Goal: Check status: Check status

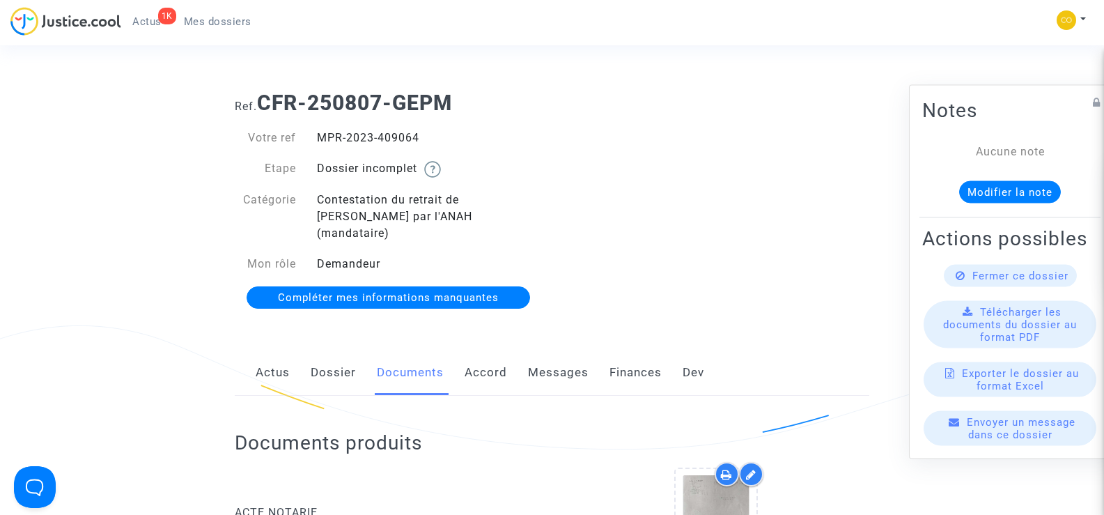
click at [220, 7] on ul "1K Actus Mes dossiers" at bounding box center [191, 19] width 141 height 25
click at [221, 17] on span "Mes dossiers" at bounding box center [218, 21] width 68 height 13
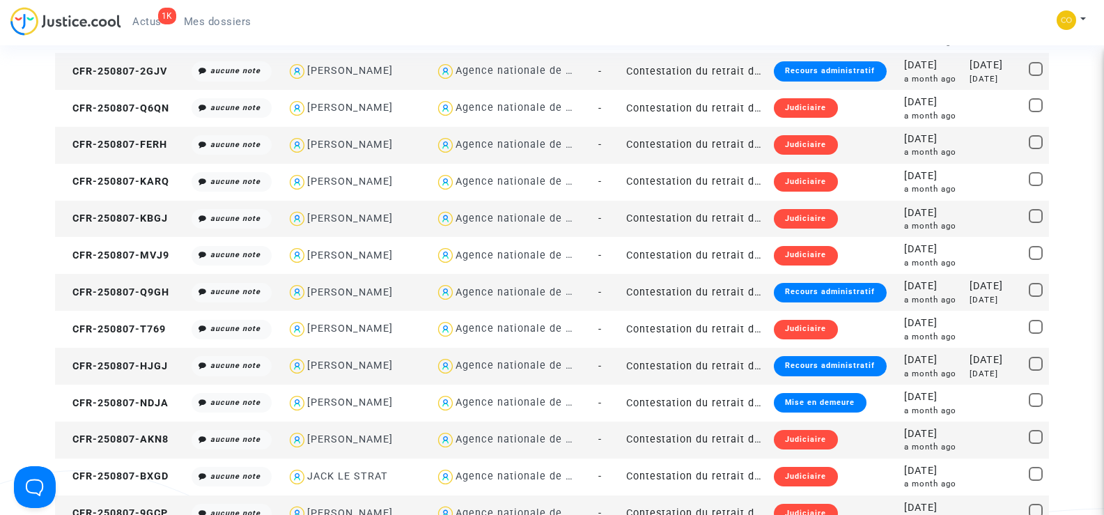
scroll to position [1184, 0]
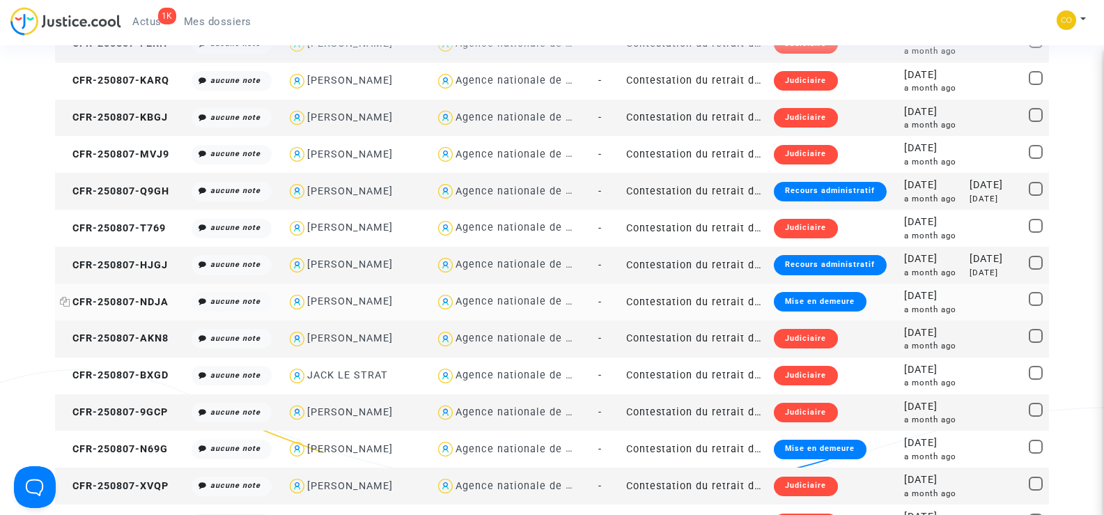
click at [127, 296] on span "CFR-250807-NDJA" at bounding box center [114, 302] width 109 height 12
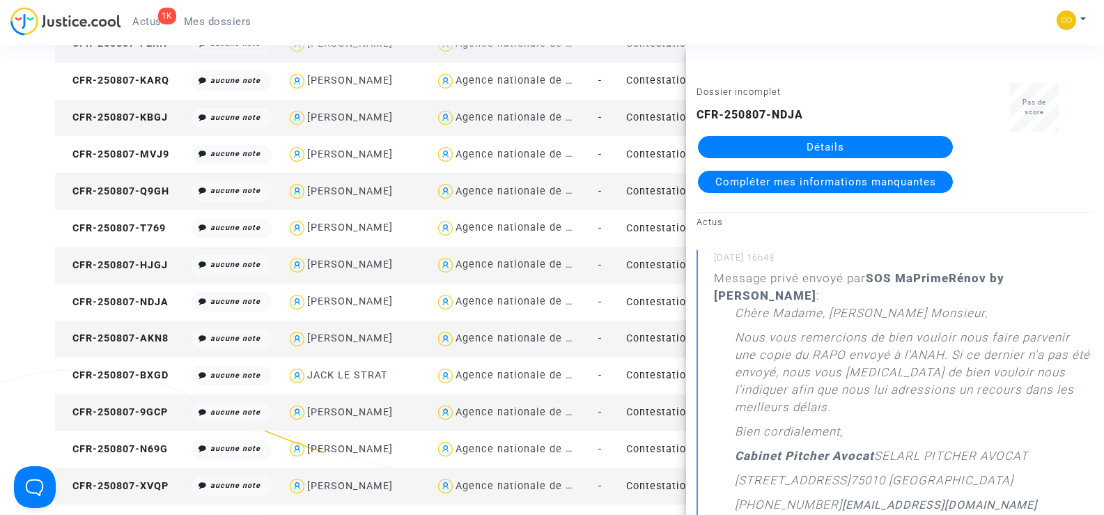
click at [798, 137] on link "Détails" at bounding box center [825, 147] width 255 height 22
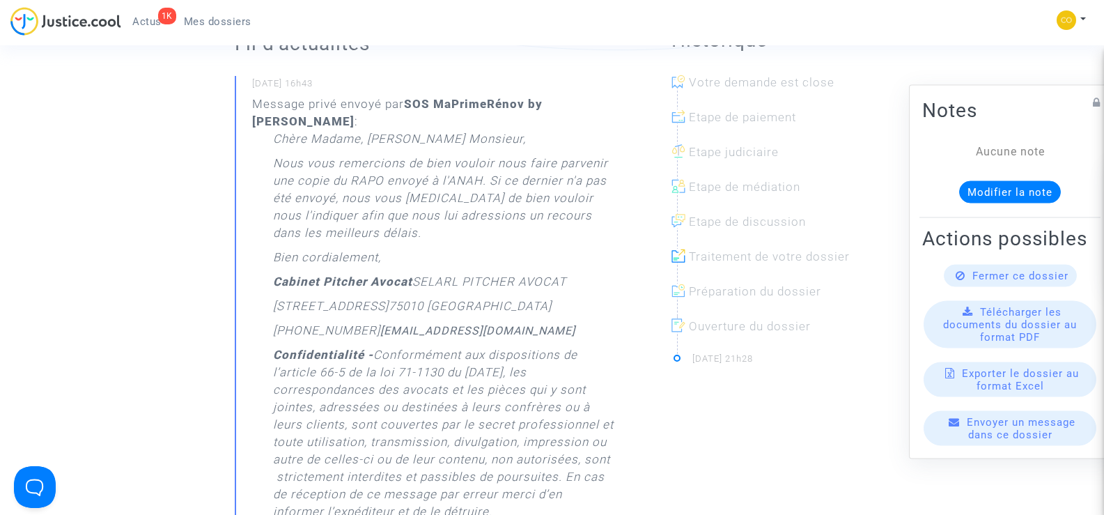
scroll to position [279, 0]
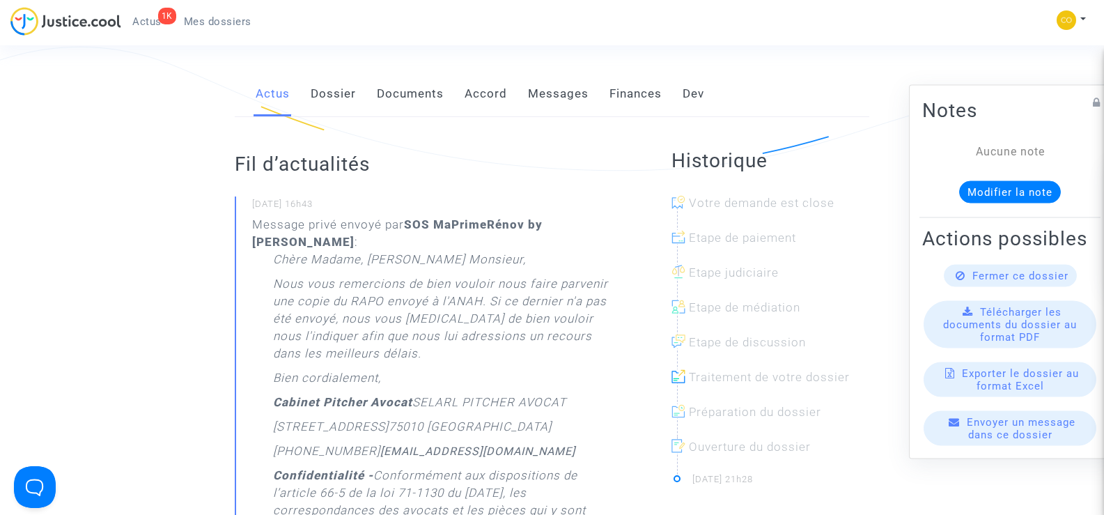
click at [419, 77] on link "Documents" at bounding box center [410, 94] width 67 height 46
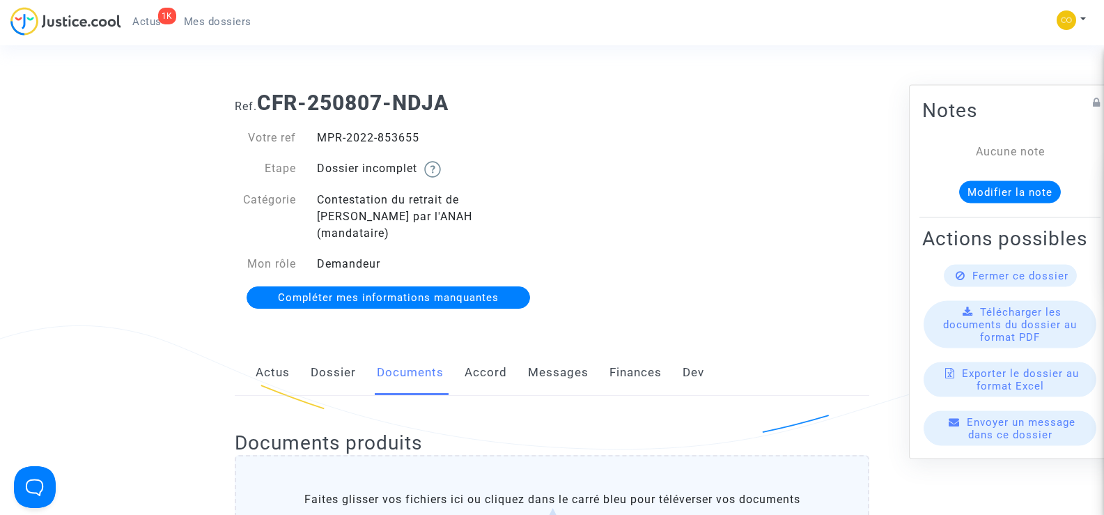
drag, startPoint x: 425, startPoint y: 141, endPoint x: 315, endPoint y: 139, distance: 109.3
click at [315, 139] on div "MPR-2022-853655" at bounding box center [429, 138] width 246 height 17
copy div "MPR-2022-853655"
click at [705, 146] on div "Ref. CFR-250807-NDJA Votre ref MPR-2022-853655 Etape Dossier incomplet Catégori…" at bounding box center [551, 200] width 655 height 241
drag, startPoint x: 433, startPoint y: 137, endPoint x: 313, endPoint y: 136, distance: 119.8
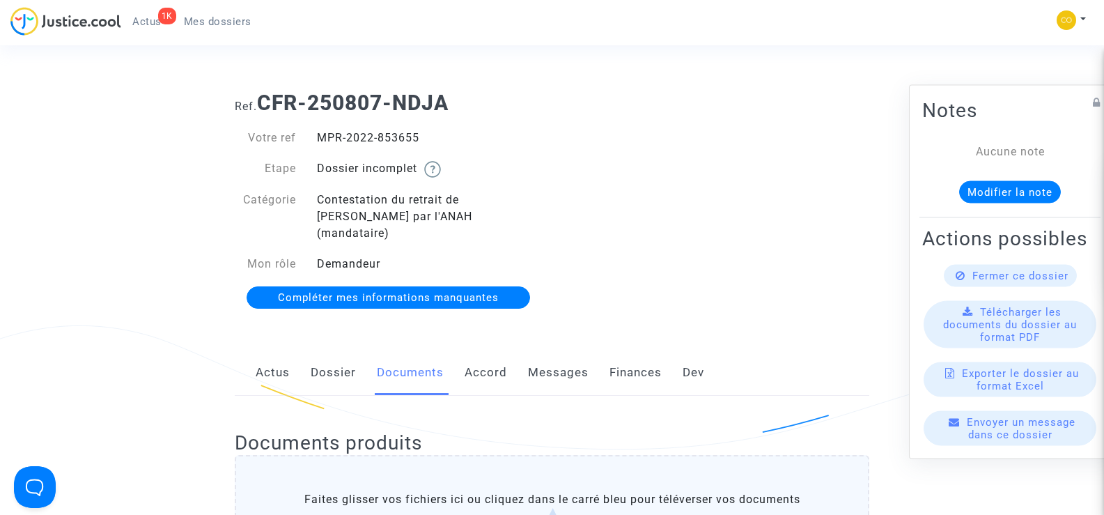
click at [313, 136] on div "MPR-2022-853655" at bounding box center [429, 138] width 246 height 17
copy div "MPR-2022-853655"
click at [838, 194] on div "Ref. CFR-250807-NDJA Votre ref MPR-2022-853655 Etape Dossier incomplet Catégori…" at bounding box center [551, 200] width 655 height 241
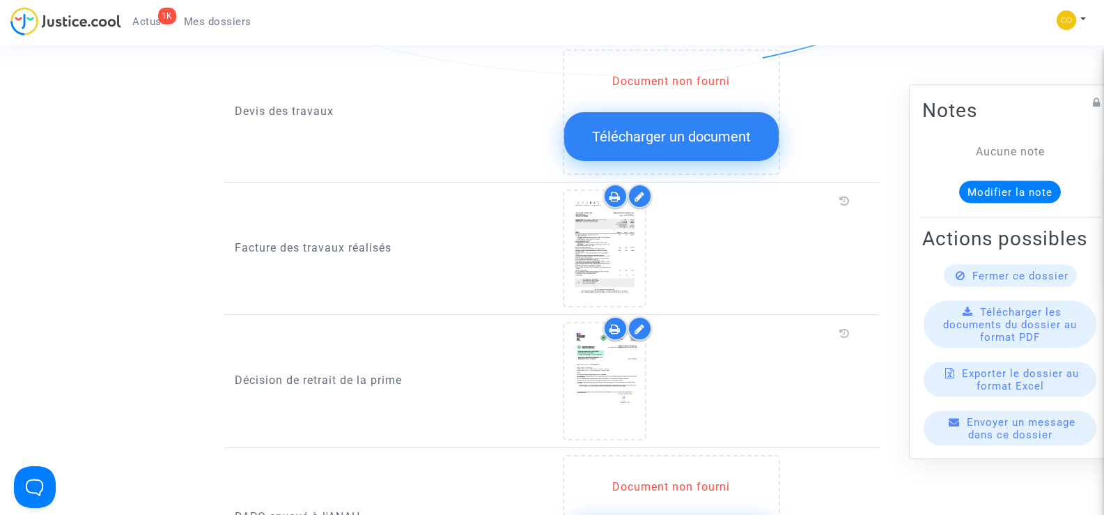
scroll to position [975, 0]
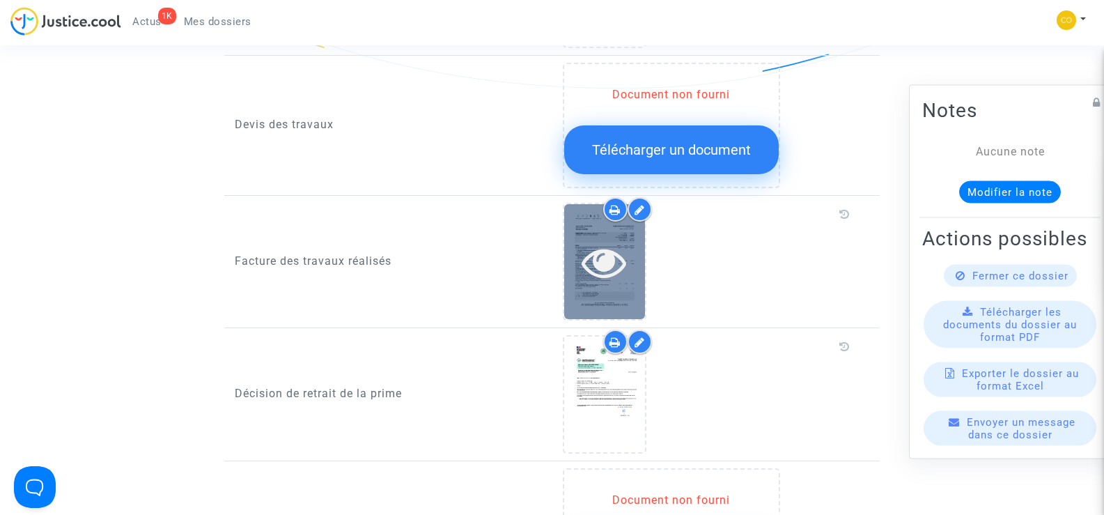
click at [600, 272] on div at bounding box center [604, 261] width 81 height 115
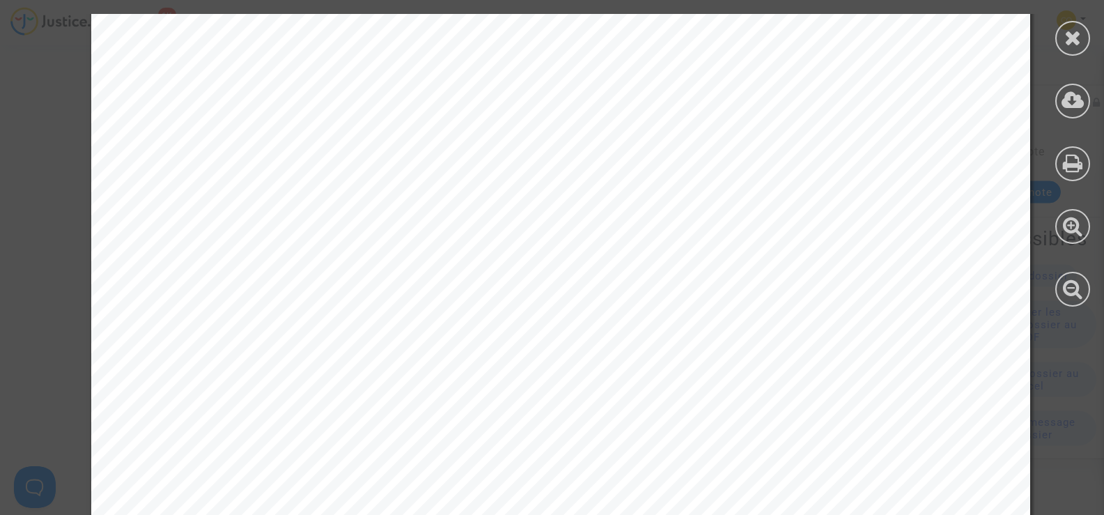
scroll to position [3514, 0]
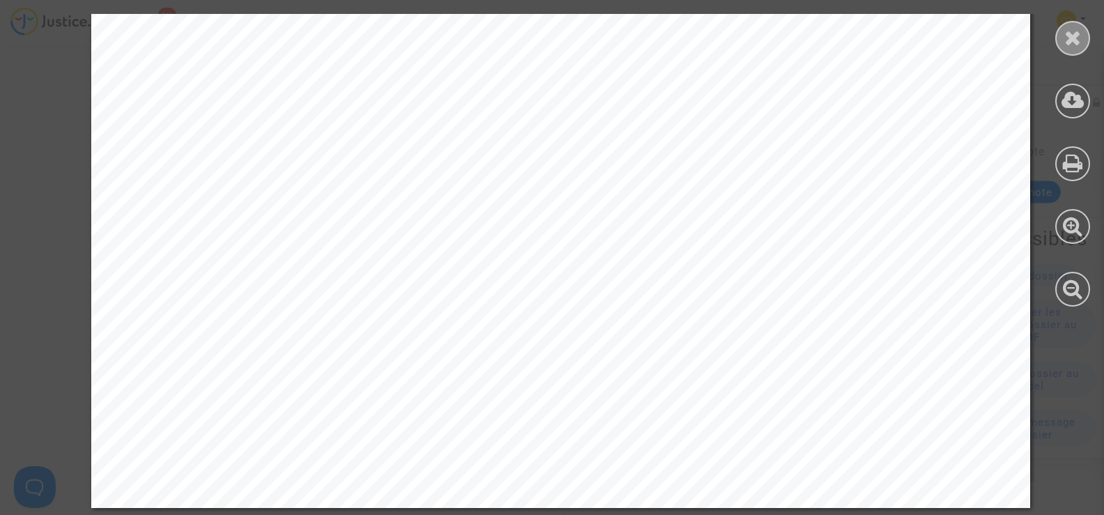
click at [1071, 45] on icon at bounding box center [1072, 37] width 17 height 21
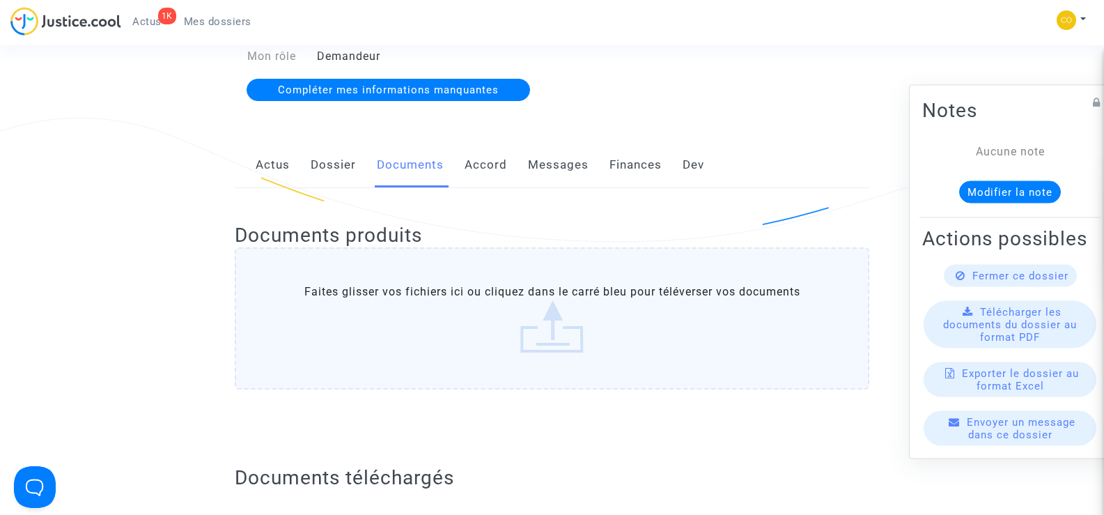
scroll to position [0, 0]
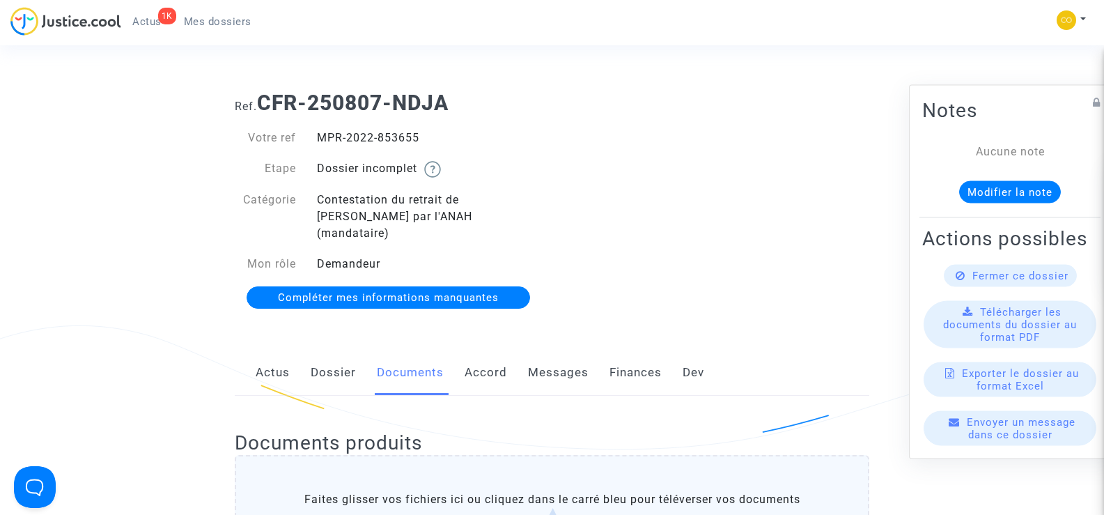
drag, startPoint x: 432, startPoint y: 131, endPoint x: 295, endPoint y: 146, distance: 138.6
click at [295, 146] on div "Votre ref MPR-2022-853655" at bounding box center [388, 138] width 328 height 17
copy div "MPR-2022-853655"
click at [768, 212] on div "Ref. CFR-250807-NDJA Votre ref MPR-2022-853655 Etape Dossier incomplet Catégori…" at bounding box center [551, 200] width 655 height 241
click at [714, 248] on div "Ref. CFR-250807-NDJA Votre ref MPR-2022-853655 Etape Dossier incomplet Catégori…" at bounding box center [551, 200] width 655 height 241
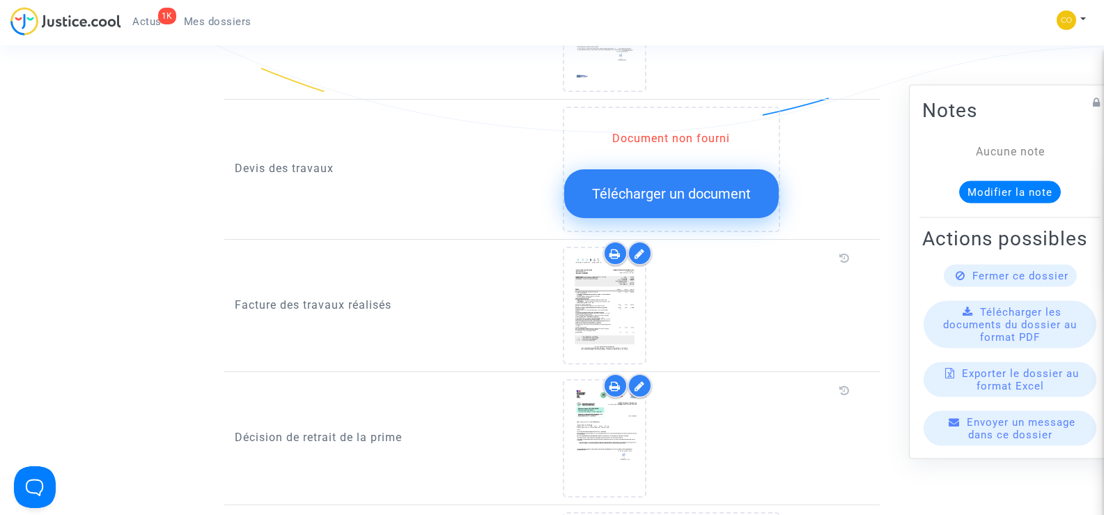
scroll to position [905, 0]
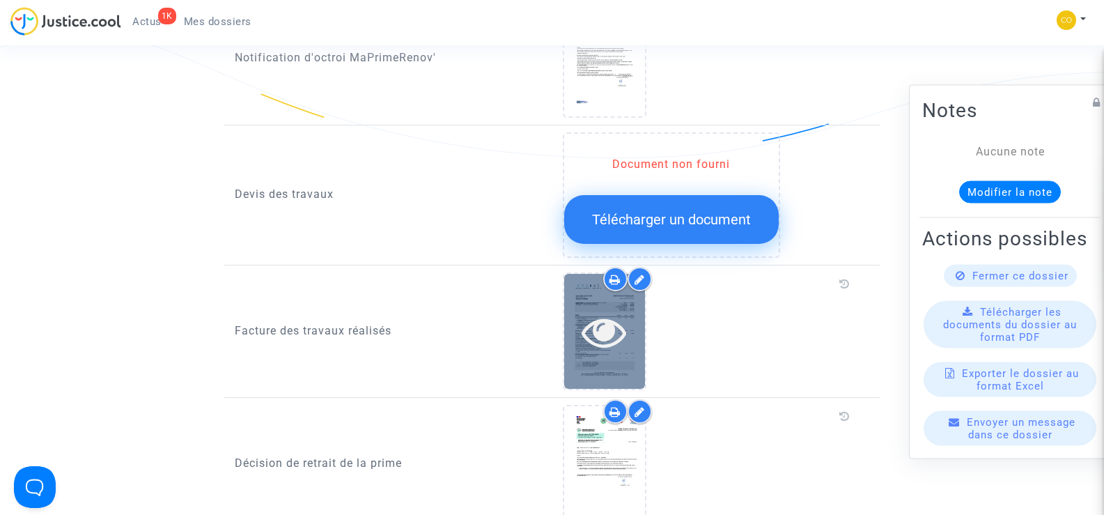
click at [622, 309] on icon at bounding box center [603, 331] width 45 height 45
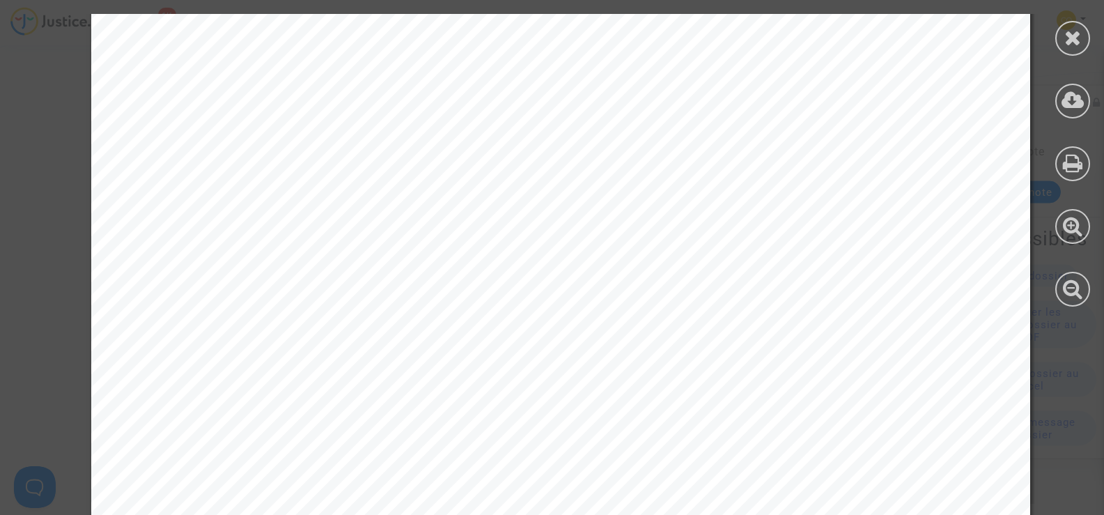
scroll to position [3514, 0]
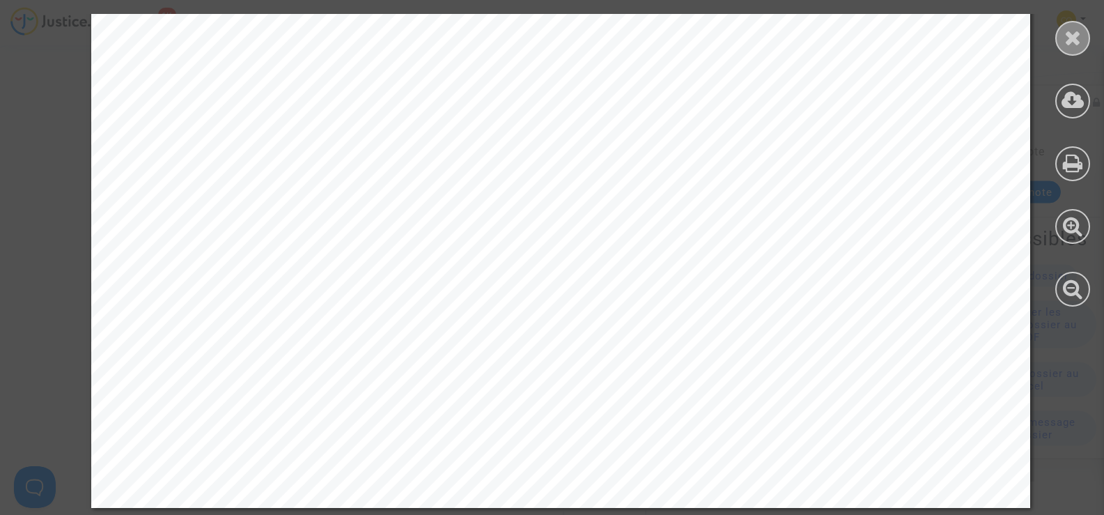
click at [1085, 36] on div at bounding box center [1072, 38] width 35 height 35
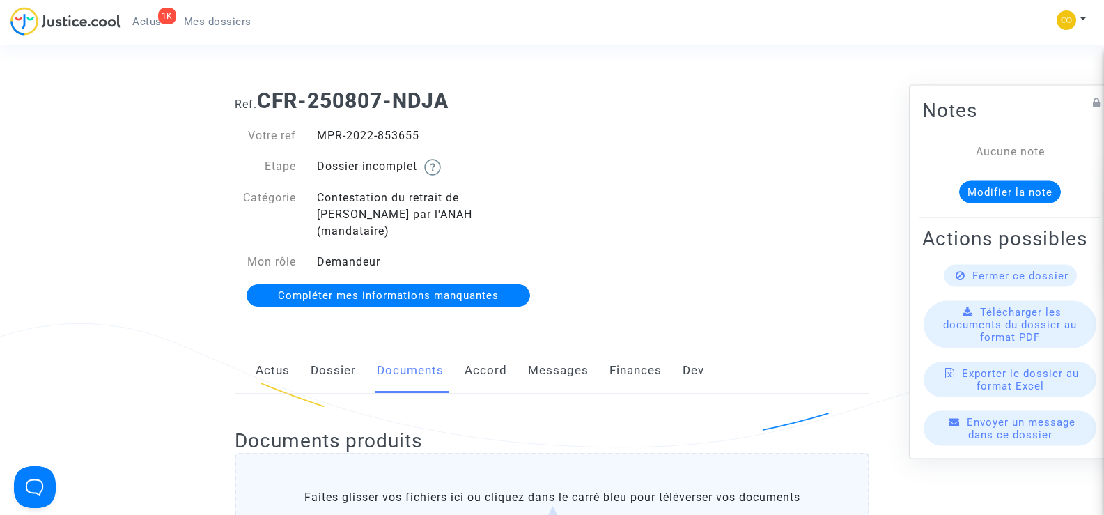
scroll to position [0, 0]
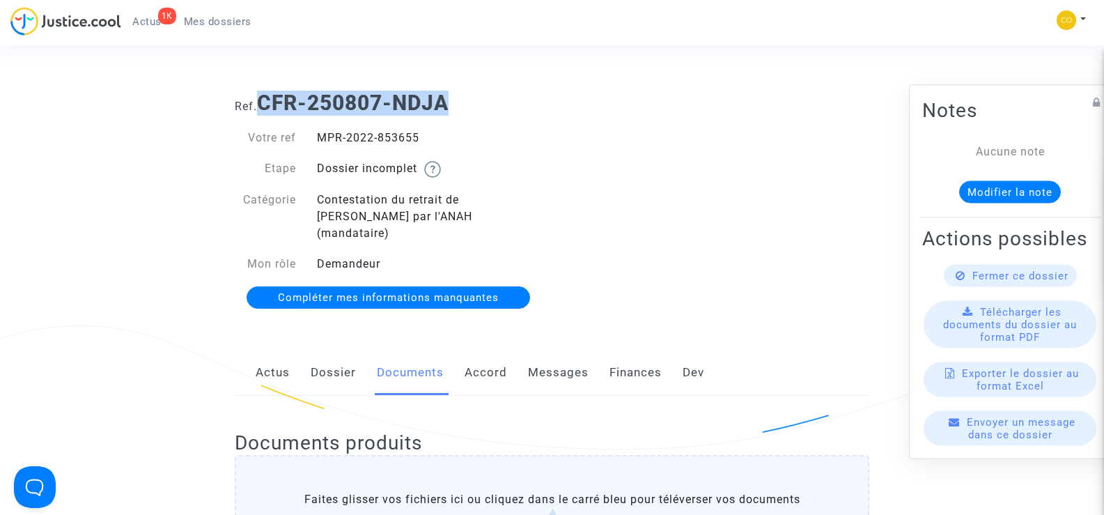
drag, startPoint x: 481, startPoint y: 105, endPoint x: 265, endPoint y: 98, distance: 216.0
click at [265, 98] on h1 "Ref. CFR-250807-NDJA" at bounding box center [552, 103] width 634 height 25
copy b "CFR-250807-NDJA"
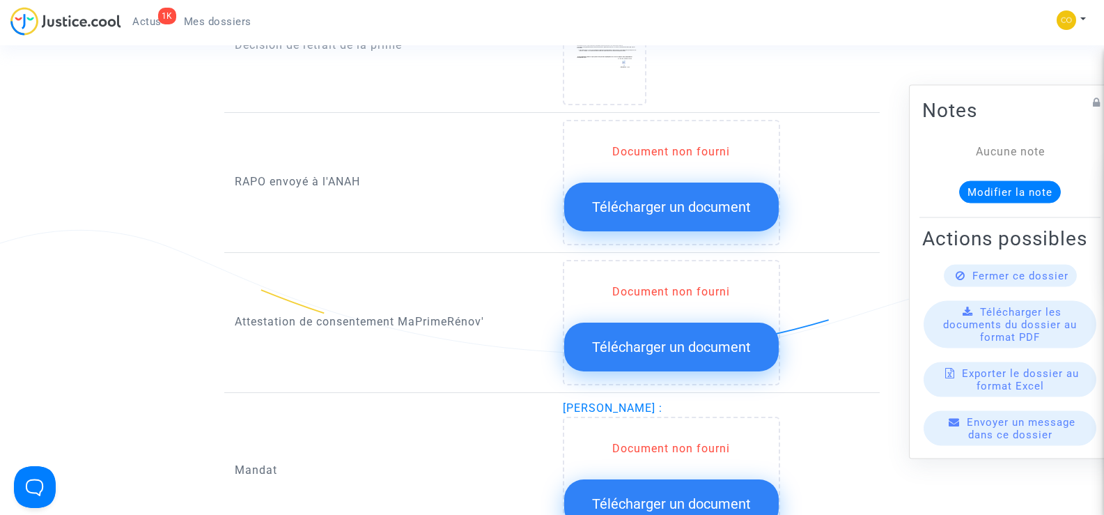
scroll to position [1602, 0]
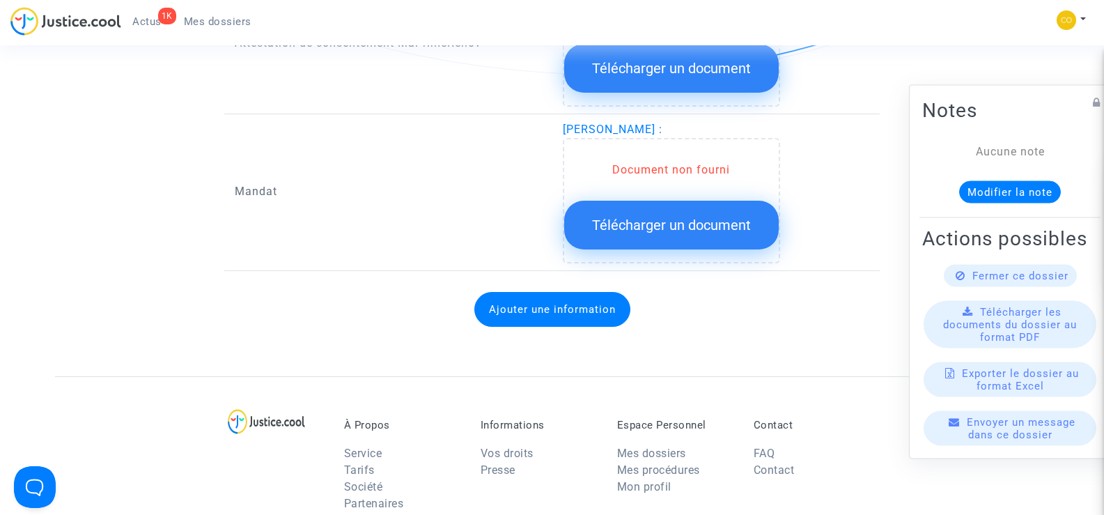
drag, startPoint x: 546, startPoint y: 116, endPoint x: 749, endPoint y: 112, distance: 202.7
click at [749, 121] on div "Mandat [PERSON_NAME] : Document non fourni Télécharger un document" at bounding box center [551, 196] width 655 height 150
copy div "[PERSON_NAME]"
click at [442, 197] on div "Mandat" at bounding box center [388, 192] width 328 height 142
click at [226, 24] on span "Mes dossiers" at bounding box center [218, 21] width 68 height 13
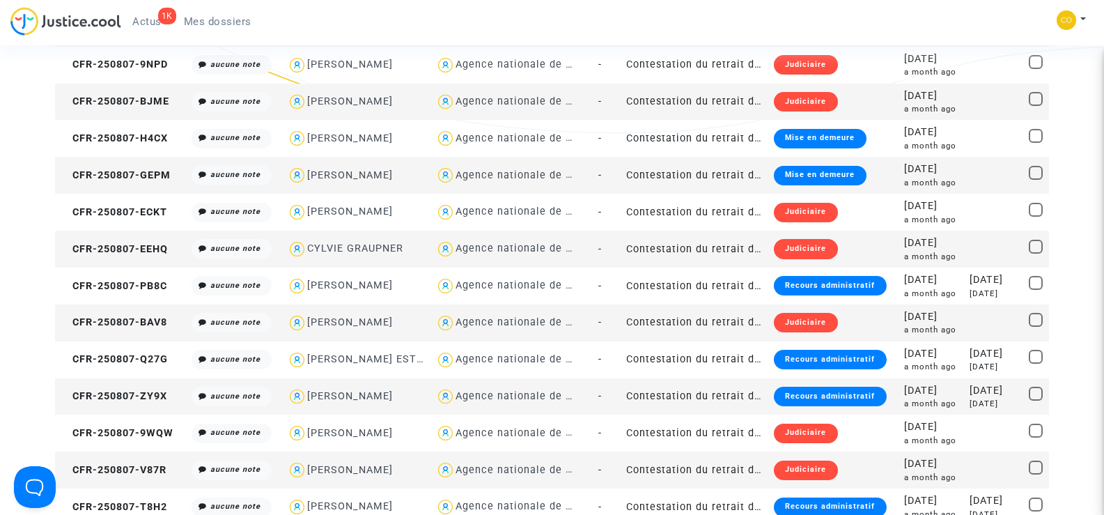
scroll to position [279, 0]
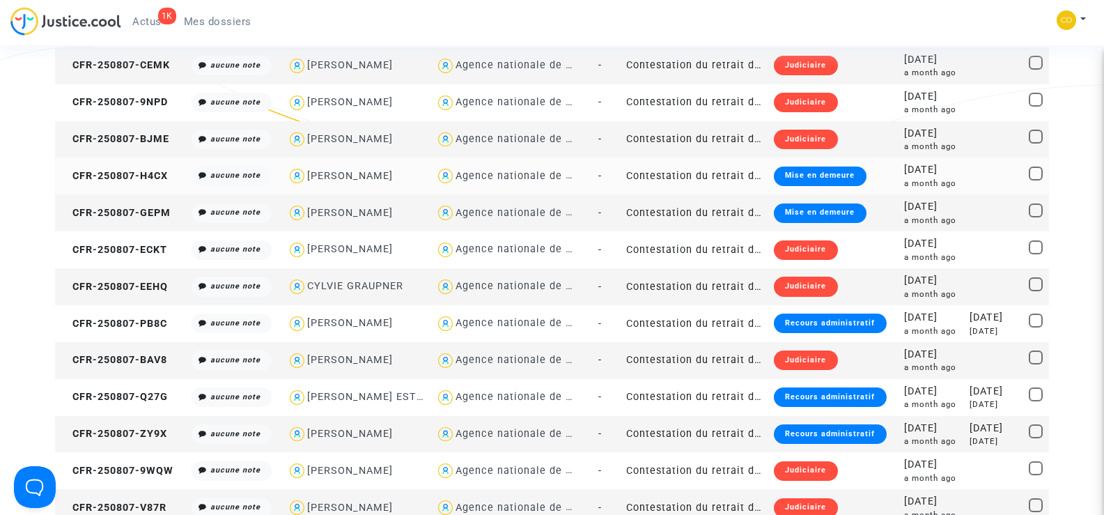
click at [125, 166] on td "CFR-250807-H4CX" at bounding box center [120, 175] width 131 height 37
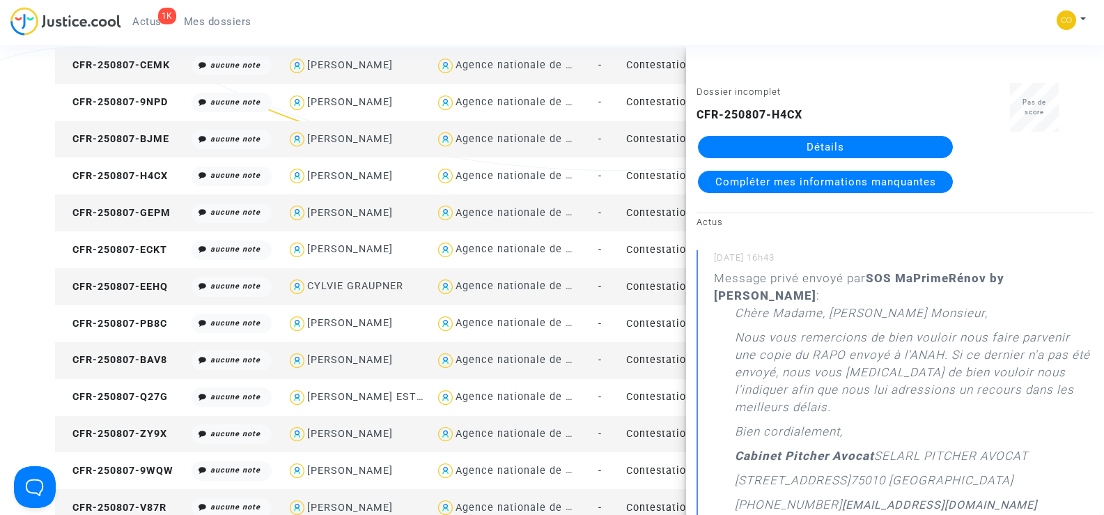
click at [841, 137] on link "Détails" at bounding box center [825, 147] width 255 height 22
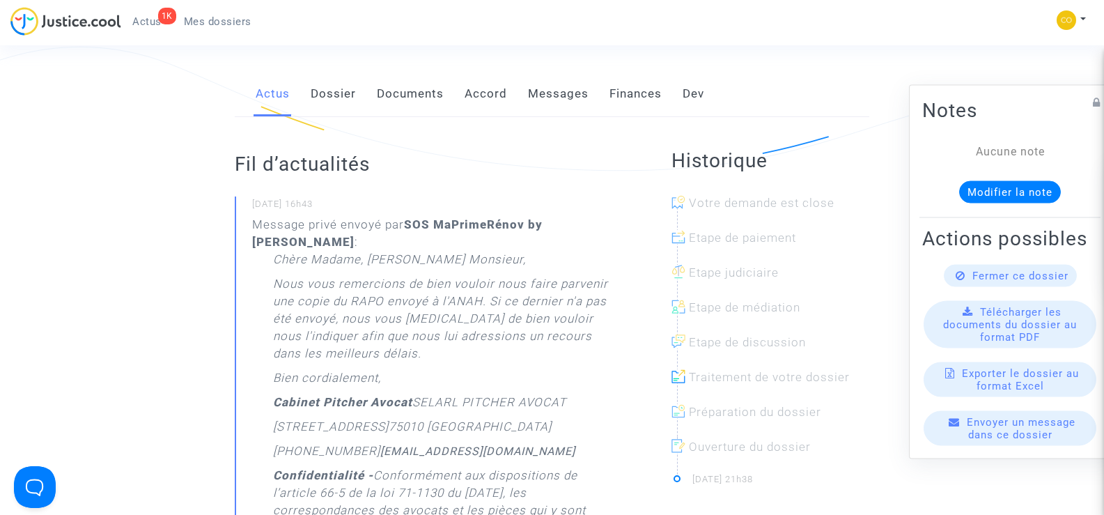
click at [405, 83] on link "Documents" at bounding box center [410, 94] width 67 height 46
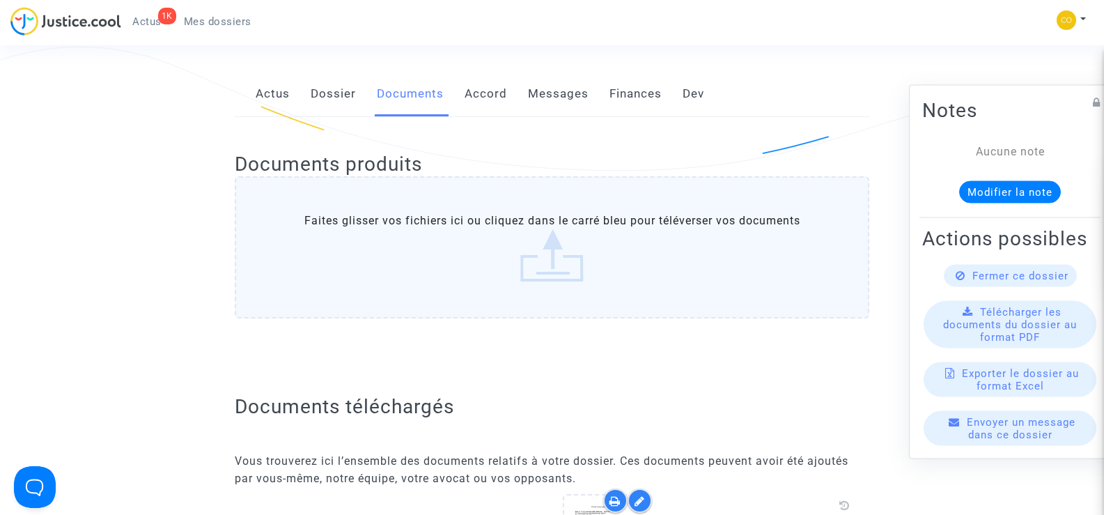
click at [565, 79] on link "Messages" at bounding box center [558, 94] width 61 height 46
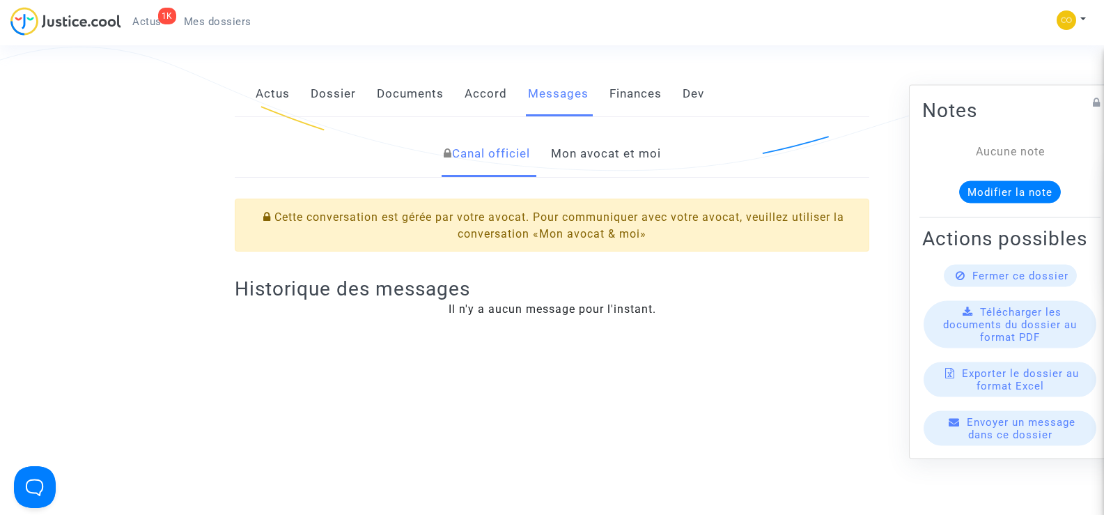
click at [591, 138] on link "Mon avocat et moi" at bounding box center [606, 154] width 110 height 46
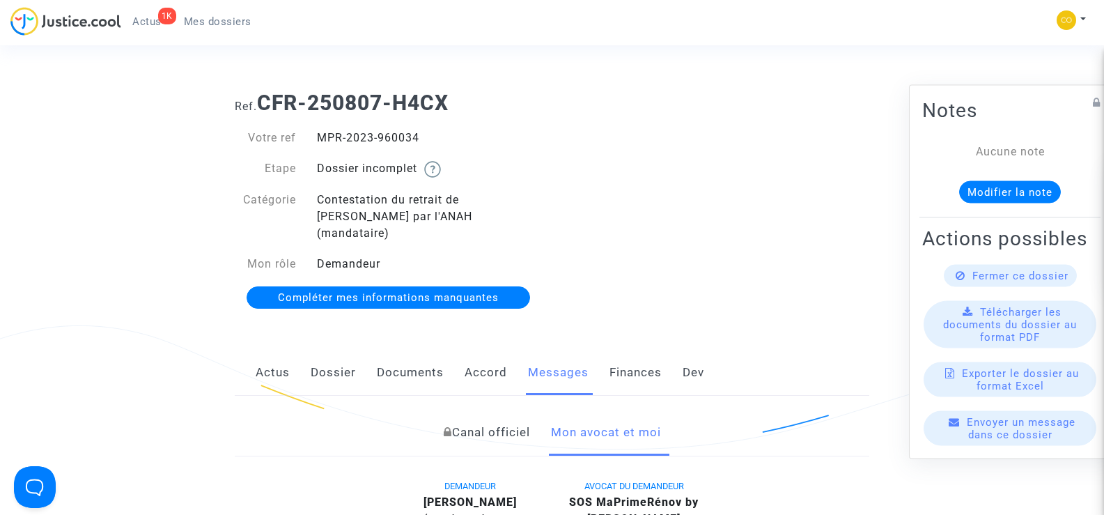
click at [418, 352] on link "Documents" at bounding box center [410, 373] width 67 height 46
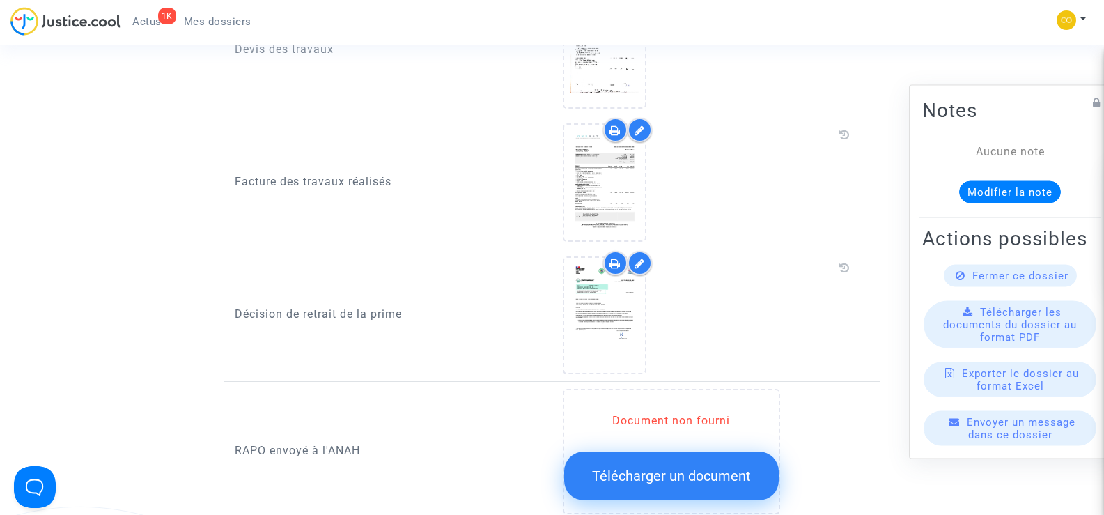
scroll to position [1045, 0]
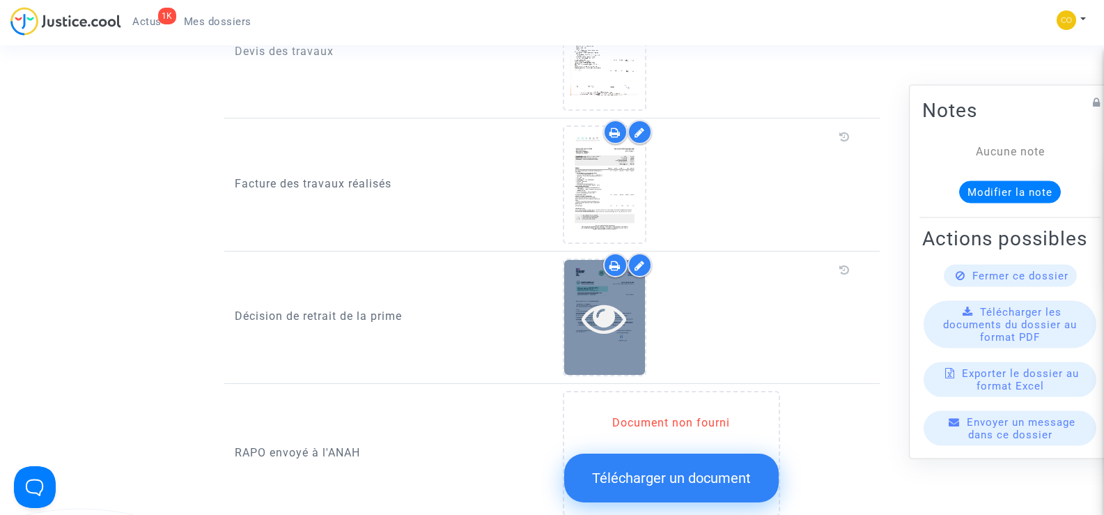
click at [623, 300] on icon at bounding box center [603, 317] width 45 height 45
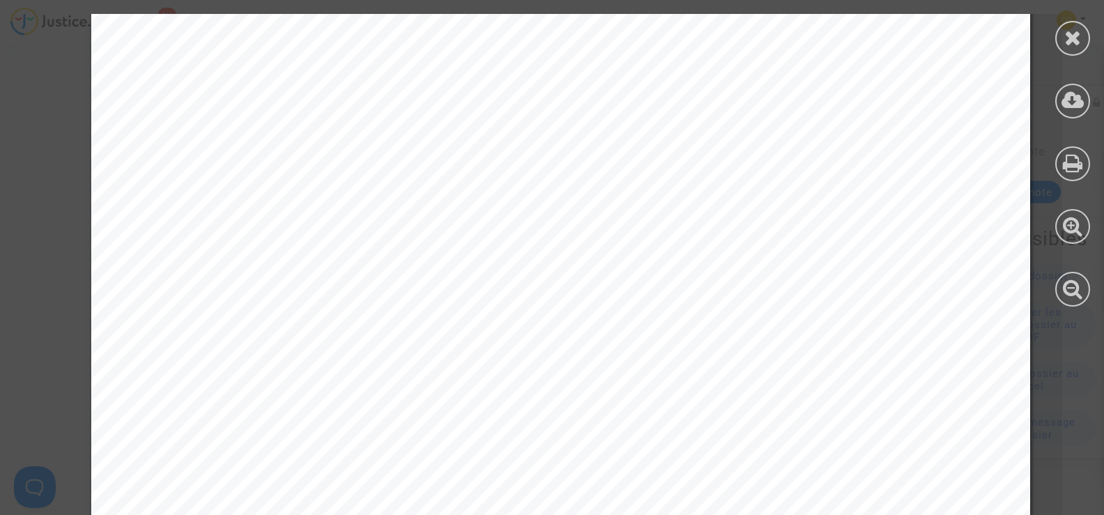
scroll to position [418, 0]
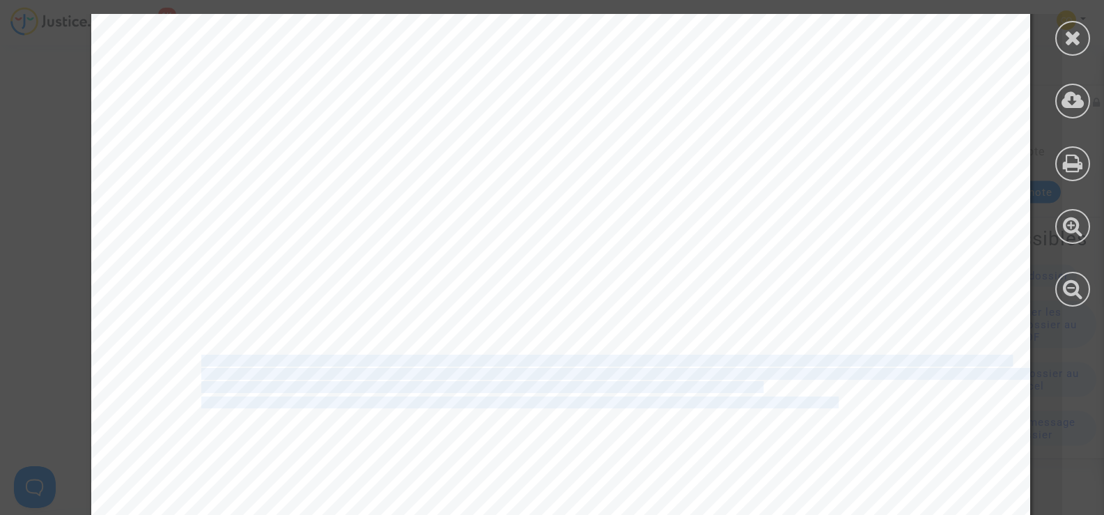
drag, startPoint x: 830, startPoint y: 403, endPoint x: 194, endPoint y: 361, distance: 637.2
click at [194, 361] on div "CHETOUANI BRAHIM [STREET_ADDRESS][PERSON_NAME] Référence dossier :MPR-2023-9600…" at bounding box center [560, 260] width 939 height 1329
copy div "Dans le cadre de contrôles que l'ANAH réalise conformément à l'article 10 du dé…"
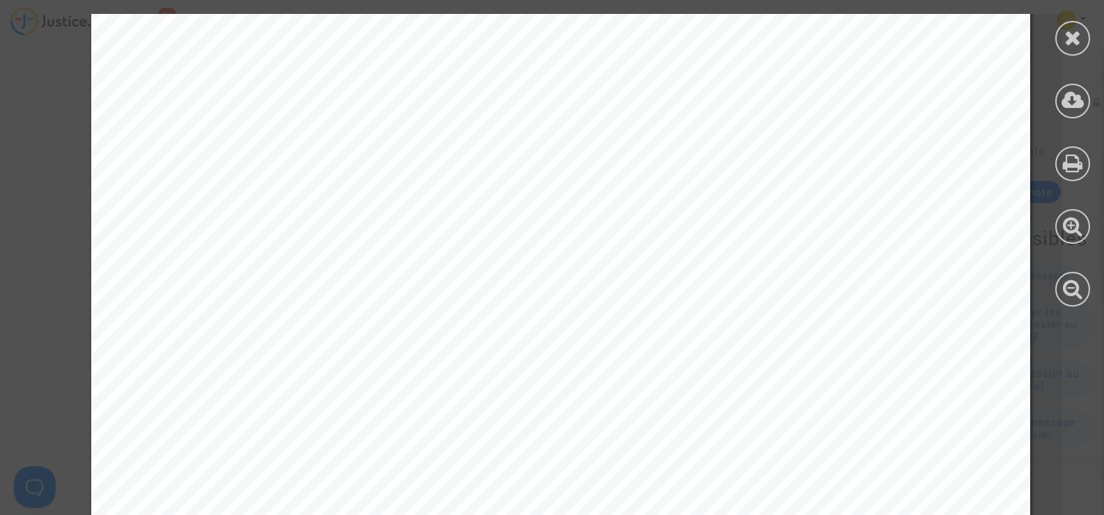
click at [728, 308] on div "CHETOUANI BRAHIM [STREET_ADDRESS][PERSON_NAME] Référence dossier :MPR-2023-9600…" at bounding box center [560, 260] width 939 height 1329
click at [657, 296] on div "CHETOUANI BRAHIM [STREET_ADDRESS][PERSON_NAME] Référence dossier :MPR-2023-9600…" at bounding box center [560, 121] width 939 height 1329
drag, startPoint x: 557, startPoint y: 281, endPoint x: 460, endPoint y: 281, distance: 96.8
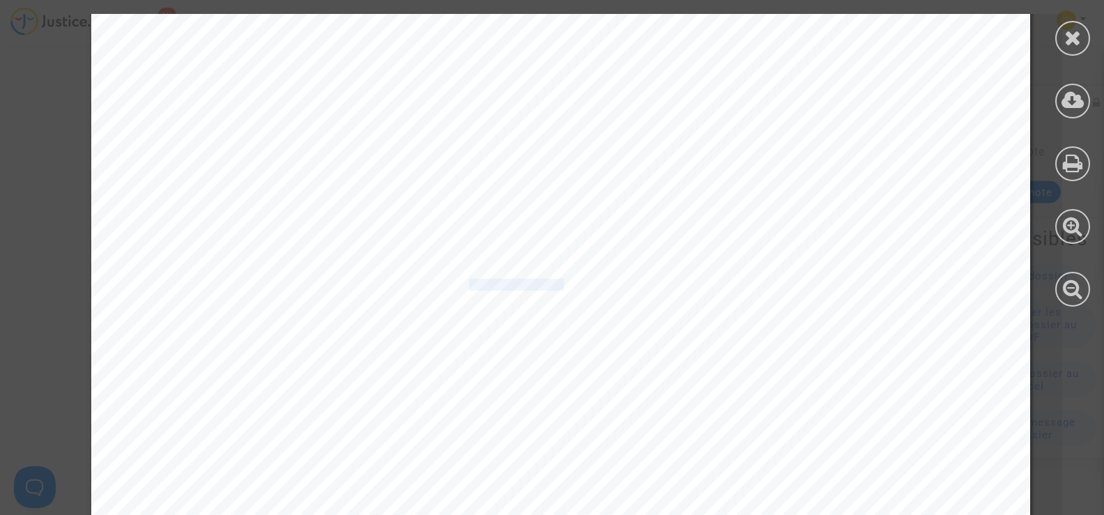
click at [460, 281] on span "Vous aviez déposé une demande de paiement pour le dossier MPR-2023-960034." at bounding box center [394, 284] width 451 height 11
copy span "dossier MPR-202"
click at [1079, 40] on icon at bounding box center [1072, 37] width 17 height 21
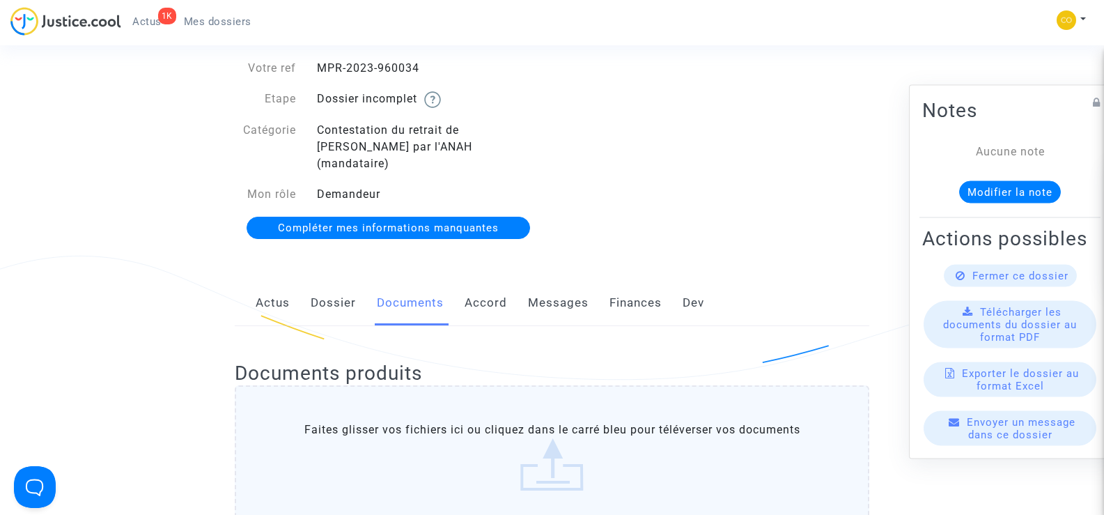
scroll to position [0, 0]
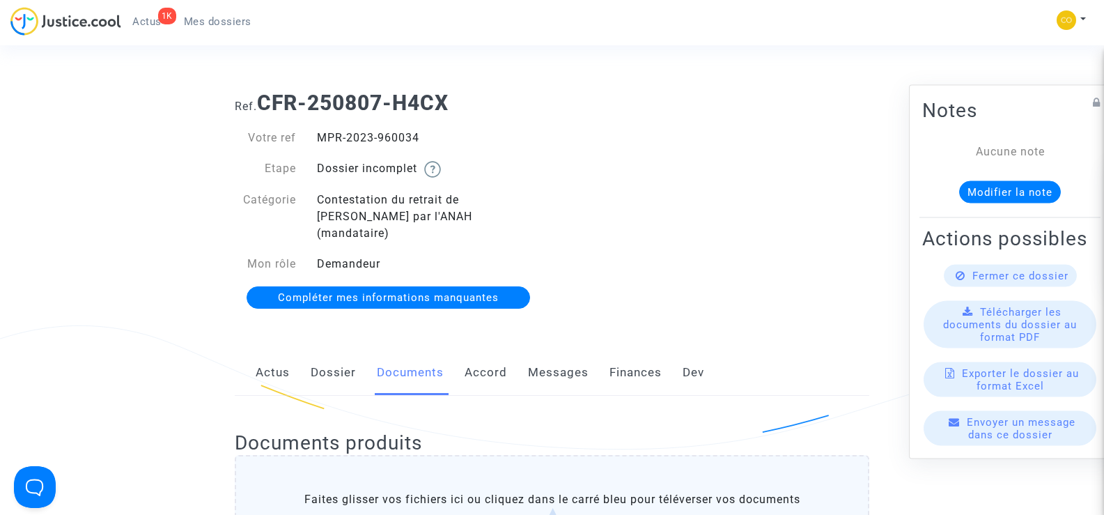
drag, startPoint x: 462, startPoint y: 130, endPoint x: 318, endPoint y: 134, distance: 144.2
click at [318, 134] on div "MPR-2023-960034" at bounding box center [429, 138] width 246 height 17
copy div "MPR-2023-960034"
